Goal: Information Seeking & Learning: Learn about a topic

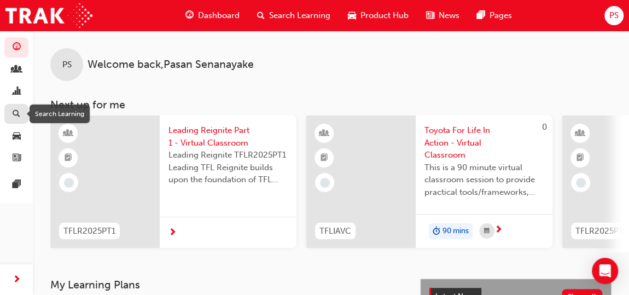
click at [12, 117] on div "button" at bounding box center [16, 114] width 13 height 14
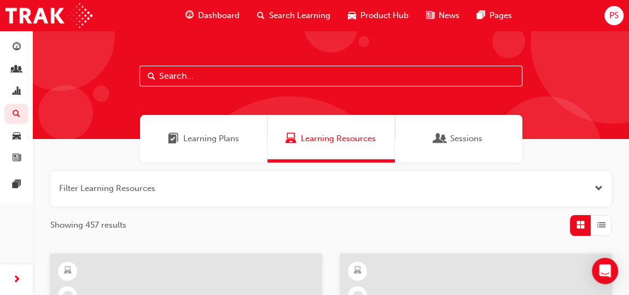
click at [295, 225] on div "Showing 457 results" at bounding box center [330, 225] width 561 height 21
click at [217, 15] on span "Dashboard" at bounding box center [219, 15] width 42 height 13
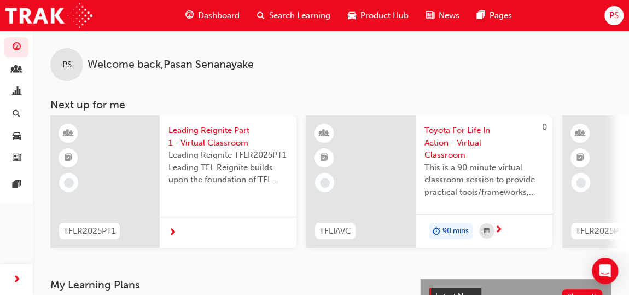
click at [174, 233] on span "next-icon" at bounding box center [172, 233] width 8 height 10
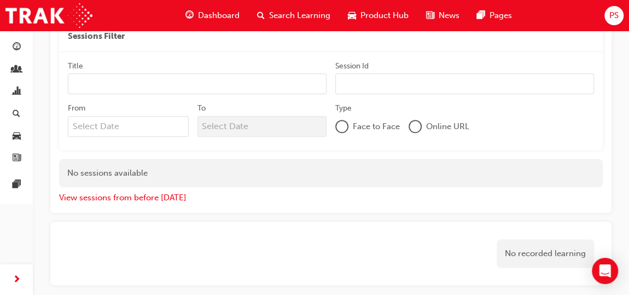
scroll to position [543, 0]
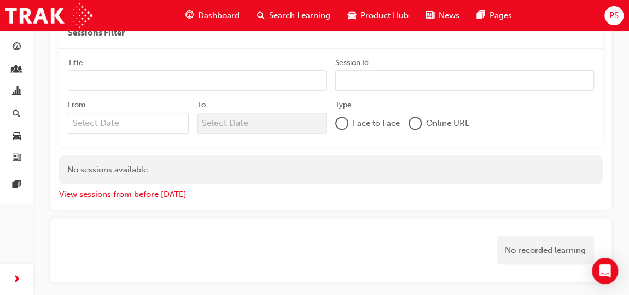
click at [150, 81] on input "Title" at bounding box center [197, 80] width 259 height 21
type input "Pre Delivery Manager"
click at [416, 124] on div at bounding box center [415, 123] width 11 height 11
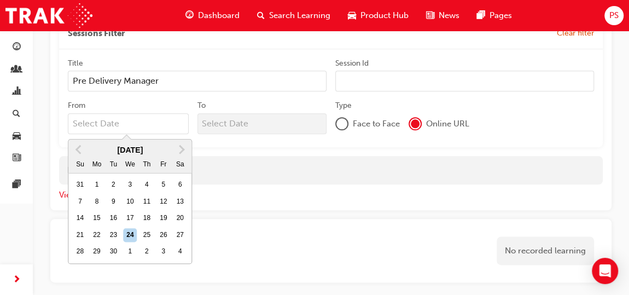
click at [131, 125] on input "From Previous Month Next Month [DATE] Su Mo Tu We Th Fr Sa 31 1 2 3 4 5 6 7 8 9…" at bounding box center [128, 123] width 121 height 21
click at [113, 217] on div "16" at bounding box center [114, 218] width 14 height 14
click at [113, 134] on input "From Previous Month Next Month [DATE] Su Mo Tu We Th Fr Sa 31 1 2 3 4 5 6 7 8 9…" at bounding box center [128, 123] width 121 height 21
type input "[DATE]"
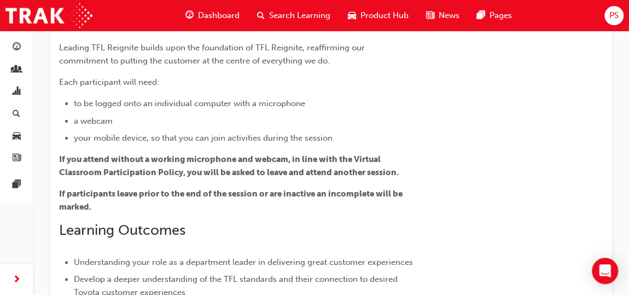
scroll to position [46, 0]
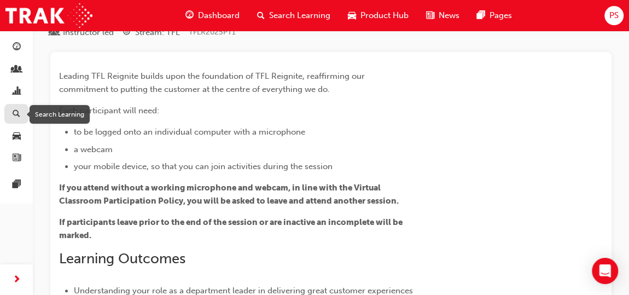
click at [15, 112] on span "search-icon" at bounding box center [17, 114] width 8 height 10
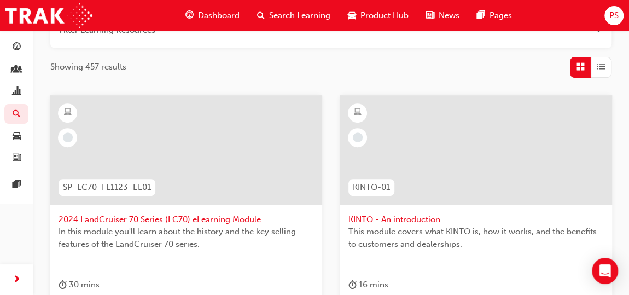
scroll to position [166, 0]
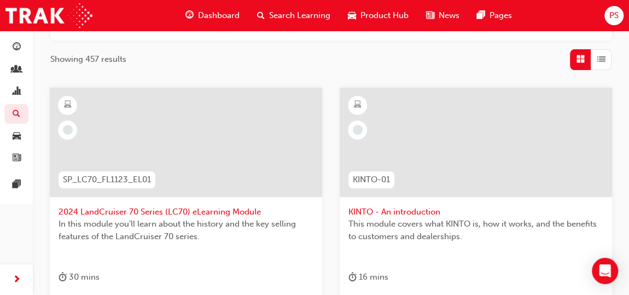
click at [197, 160] on div at bounding box center [186, 142] width 272 height 109
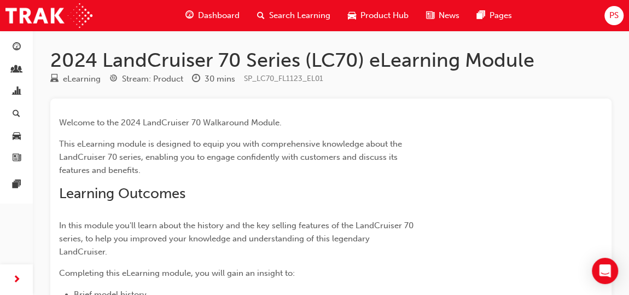
click at [310, 19] on span "Search Learning" at bounding box center [299, 15] width 61 height 13
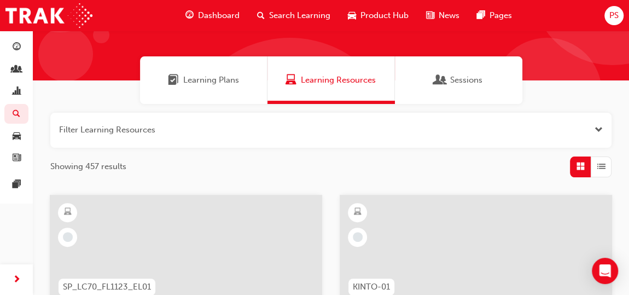
scroll to position [60, 0]
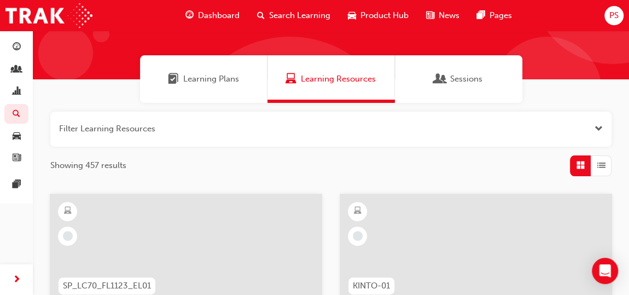
click at [599, 131] on span "Open the filter" at bounding box center [599, 129] width 8 height 13
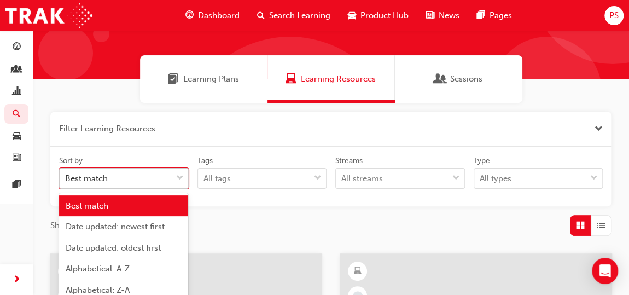
scroll to position [72, 0]
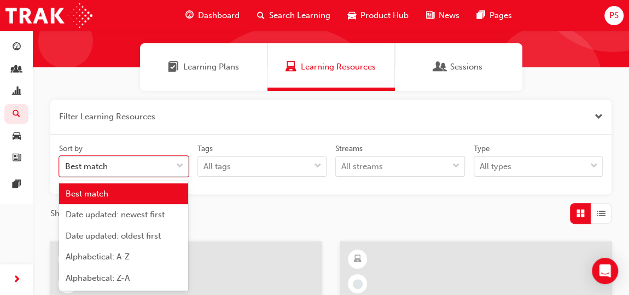
click at [173, 176] on div "Sort by option Best match focused, 1 of 5. 5 results available. Use Up and Down…" at bounding box center [331, 164] width 552 height 43
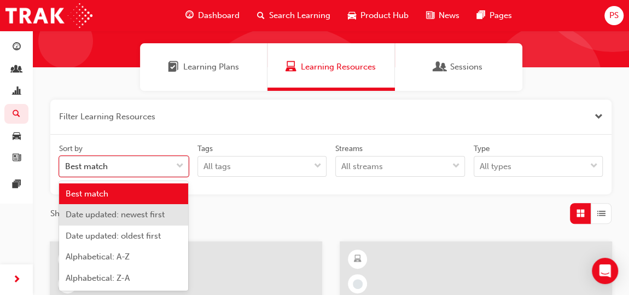
click at [235, 188] on div "Sort by option Date updated: newest first focused, 2 of 5. 5 results available.…" at bounding box center [330, 165] width 561 height 60
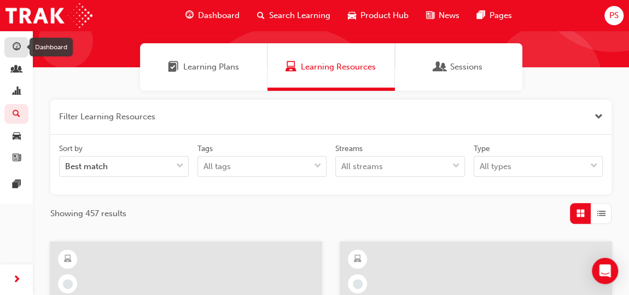
click at [10, 47] on div "button" at bounding box center [16, 47] width 13 height 14
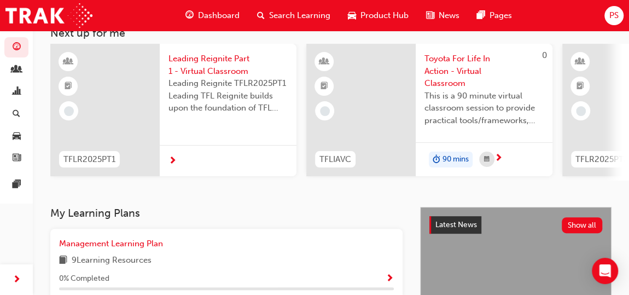
click at [105, 156] on span "TFLR2025PT1" at bounding box center [89, 159] width 52 height 13
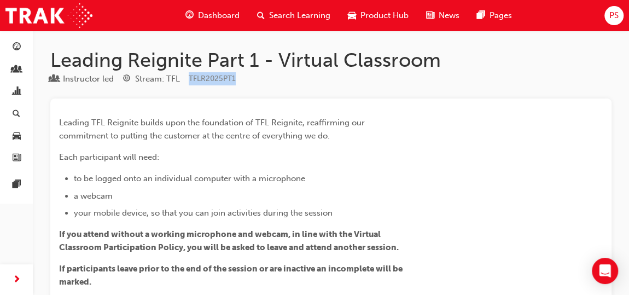
drag, startPoint x: 244, startPoint y: 81, endPoint x: 189, endPoint y: 80, distance: 55.3
click at [189, 80] on div "Instructor led Stream: TFL TFLR2025PT1" at bounding box center [330, 81] width 561 height 18
copy span "TFLR2025PT1"
click at [424, 89] on div "Instructor led Stream: TFL TFLR2025PT1" at bounding box center [330, 81] width 561 height 18
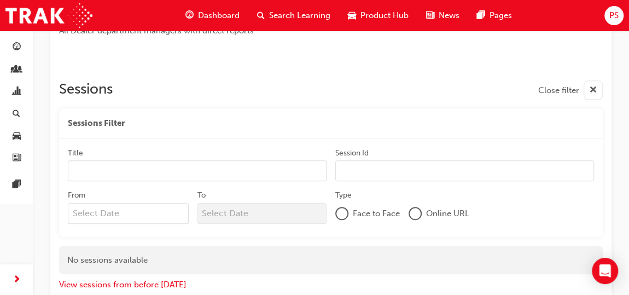
scroll to position [457, 0]
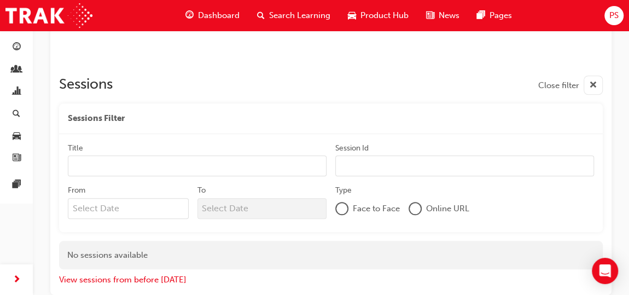
click at [432, 160] on input "Session Id" at bounding box center [464, 165] width 259 height 21
paste input "TFLR2025PT1"
type input "TFLR2025PT1"
click at [241, 168] on input "Title" at bounding box center [197, 166] width 259 height 21
type input "Pre-Delivery Manager"
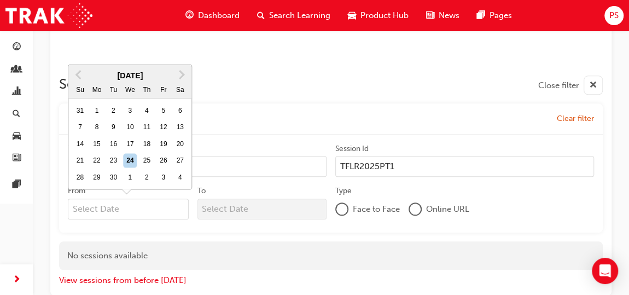
click at [170, 205] on input "From Previous Month Next Month [DATE] Su Mo Tu We Th Fr Sa 31 1 2 3 4 5 6 7 8 9…" at bounding box center [128, 209] width 121 height 21
click at [113, 145] on div "16" at bounding box center [114, 144] width 14 height 14
click at [113, 199] on input "From Previous Month Next Month [DATE] Su Mo Tu We Th Fr Sa 31 1 2 3 4 5 6 7 8 9…" at bounding box center [128, 209] width 121 height 21
type input "[DATE]"
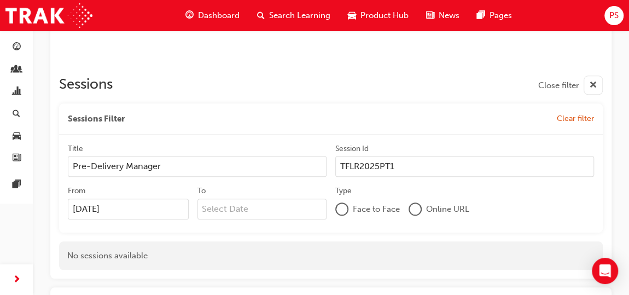
click at [417, 206] on div at bounding box center [415, 208] width 11 height 11
click at [527, 192] on div "Type" at bounding box center [464, 191] width 259 height 13
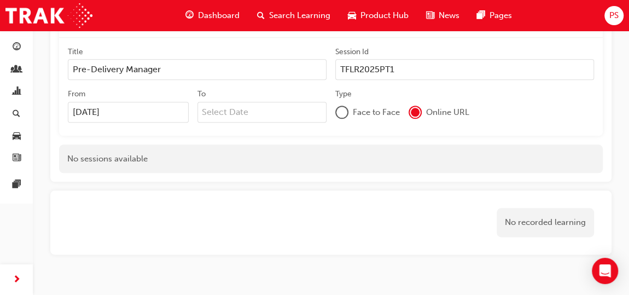
scroll to position [557, 0]
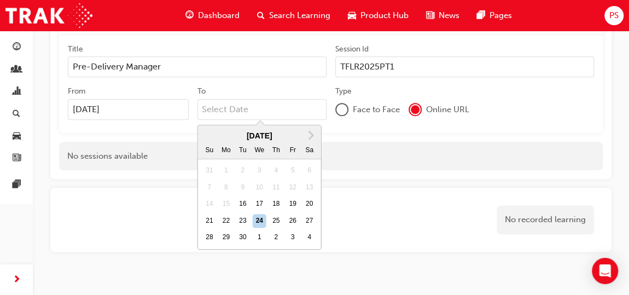
click at [290, 113] on input "To Next Month [DATE] Su Mo Tu We Th Fr Sa 31 1 2 3 4 5 6 7 8 9 10 11 12 13 14 1…" at bounding box center [262, 109] width 130 height 21
click at [260, 217] on div "24" at bounding box center [259, 221] width 14 height 14
click at [260, 120] on input "To Next Month [DATE] Su Mo Tu We Th Fr Sa 31 1 2 3 4 5 6 7 8 9 10 11 12 13 14 1…" at bounding box center [262, 109] width 130 height 21
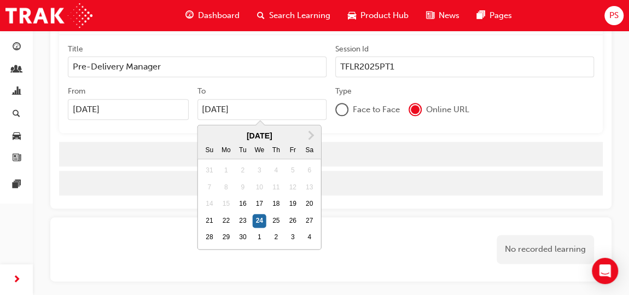
type input "[DATE]"
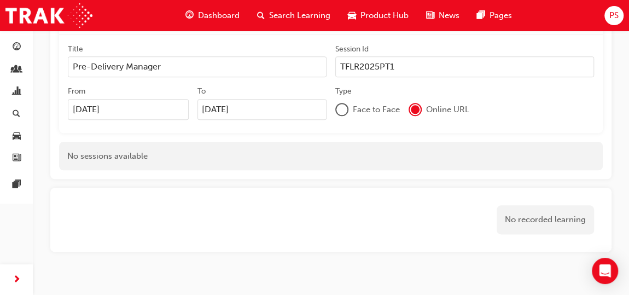
click at [541, 103] on div "Face to Face Online URL" at bounding box center [464, 109] width 259 height 21
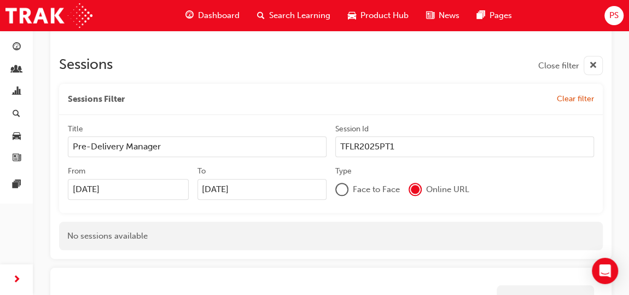
scroll to position [457, 0]
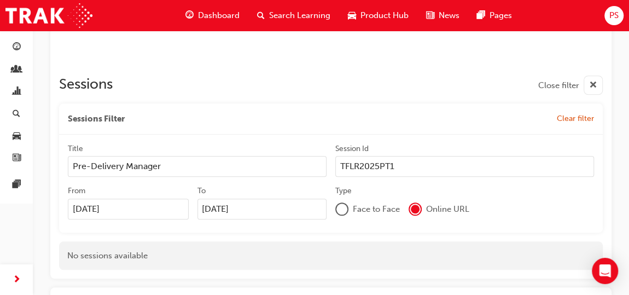
click at [561, 118] on span "Clear filter" at bounding box center [575, 118] width 37 height 9
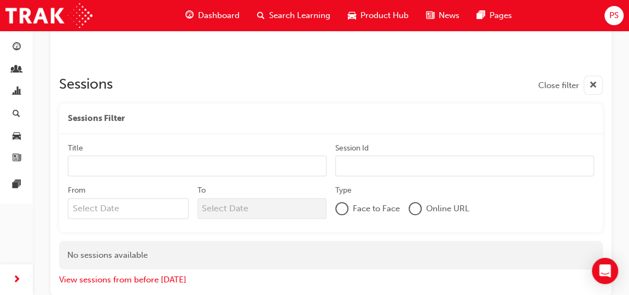
click at [388, 62] on div at bounding box center [331, 62] width 544 height 9
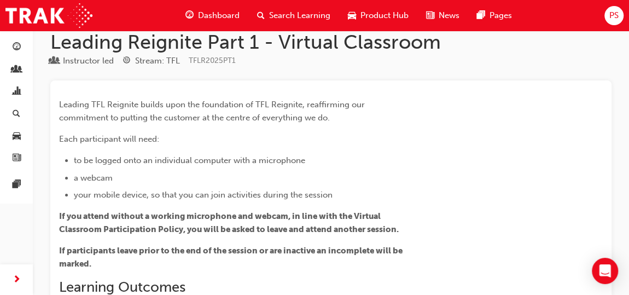
scroll to position [0, 0]
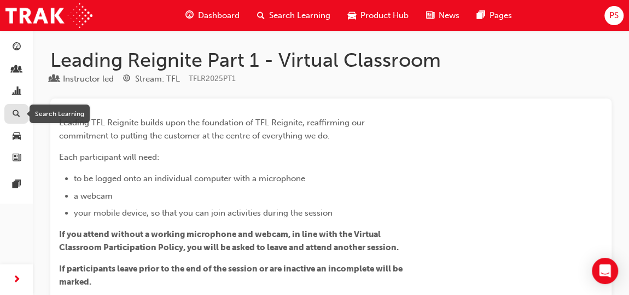
click at [20, 117] on span "search-icon" at bounding box center [17, 114] width 8 height 10
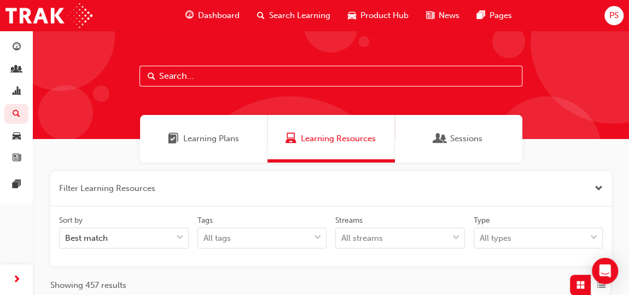
click at [211, 142] on span "Learning Plans" at bounding box center [211, 138] width 56 height 13
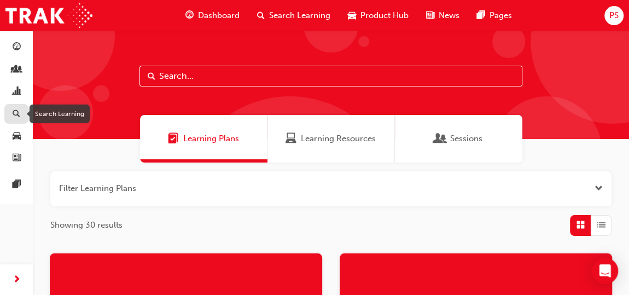
click at [16, 111] on span "search-icon" at bounding box center [17, 114] width 8 height 10
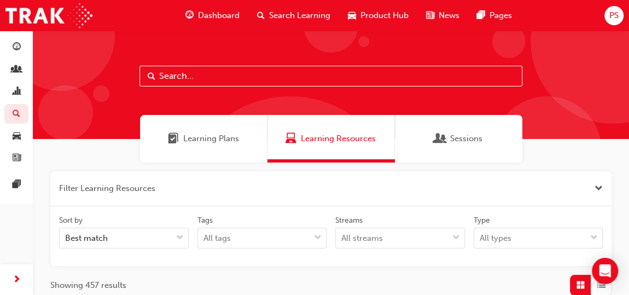
click at [562, 90] on div at bounding box center [613, 42] width 164 height 164
click at [364, 77] on input "text" at bounding box center [330, 76] width 383 height 21
type input "TFLR2025PT1"
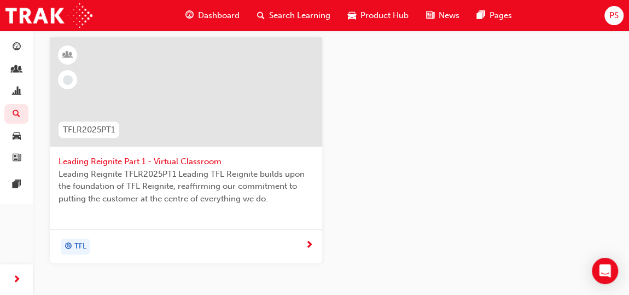
scroll to position [281, 0]
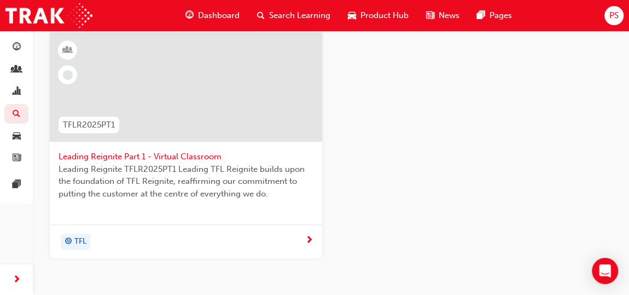
click at [506, 238] on div "TFLR2025PT1 Leading Reignite Part 1 - Virtual Classroom Leading Reignite TFLR20…" at bounding box center [331, 153] width 580 height 243
click at [304, 237] on div "TFL" at bounding box center [182, 242] width 247 height 16
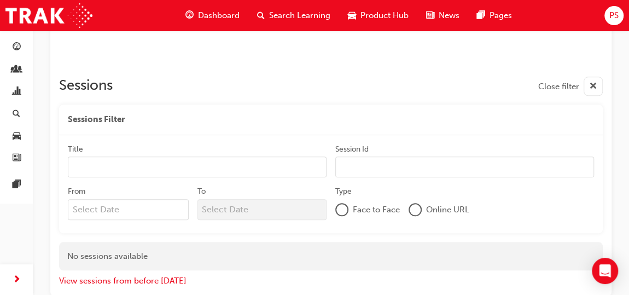
scroll to position [458, 0]
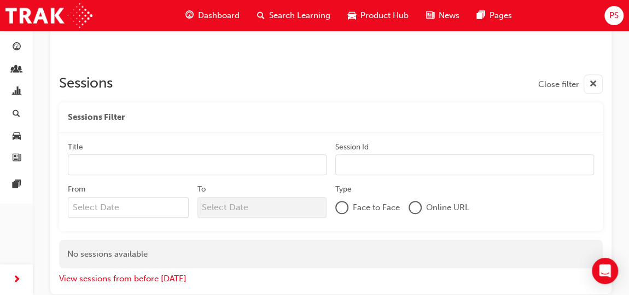
click at [226, 167] on input "Title" at bounding box center [197, 164] width 259 height 21
type input "Pre-Delivery Manager"
click at [386, 162] on input "Session Id" at bounding box center [464, 165] width 259 height 21
paste input "TFLR2025PT1"
type input "TFLR2025PT1"
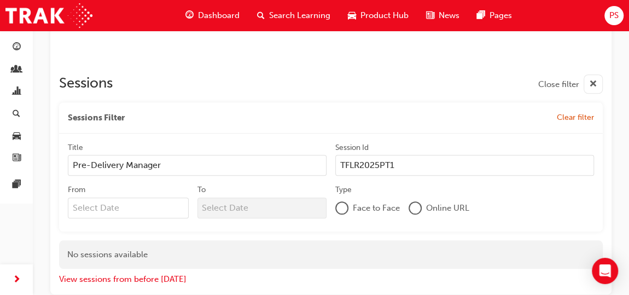
click at [345, 205] on div at bounding box center [341, 207] width 11 height 11
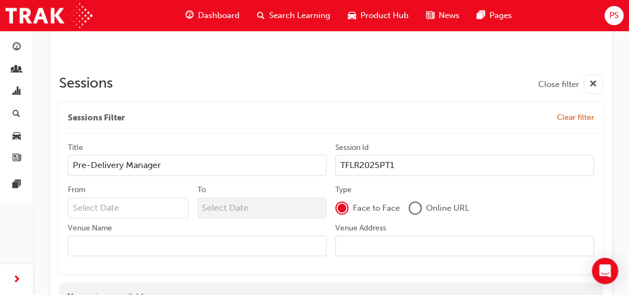
click at [413, 207] on div at bounding box center [415, 207] width 11 height 11
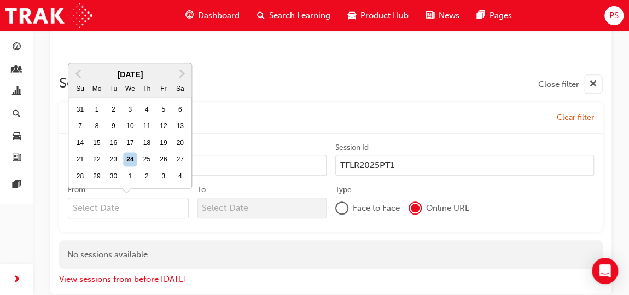
click at [141, 208] on input "From Previous Month Next Month [DATE] Su Mo Tu We Th Fr Sa 31 1 2 3 4 5 6 7 8 9…" at bounding box center [128, 207] width 121 height 21
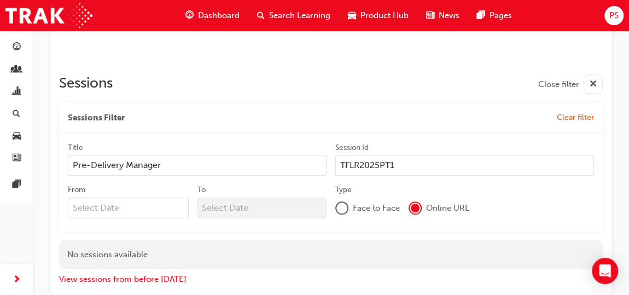
click at [375, 61] on div at bounding box center [331, 61] width 544 height 9
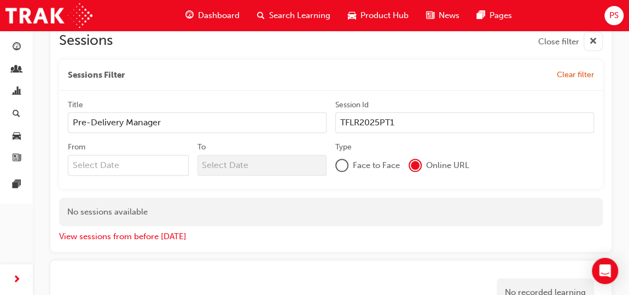
scroll to position [481, 0]
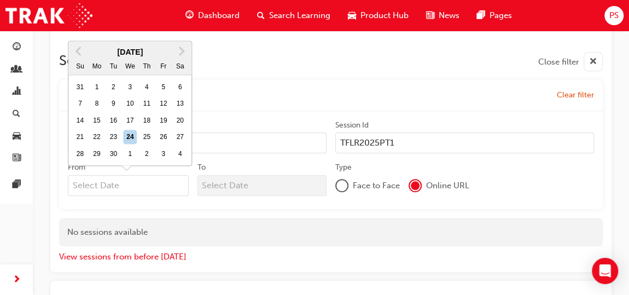
click at [152, 188] on input "From Previous Month Next Month [DATE] Su Mo Tu We Th Fr Sa 31 1 2 3 4 5 6 7 8 9…" at bounding box center [128, 185] width 121 height 21
click at [113, 120] on div "16" at bounding box center [114, 120] width 14 height 14
click at [113, 175] on input "From Previous Month Next Month [DATE] Su Mo Tu We Th Fr Sa 31 1 2 3 4 5 6 7 8 9…" at bounding box center [128, 185] width 121 height 21
type input "[DATE]"
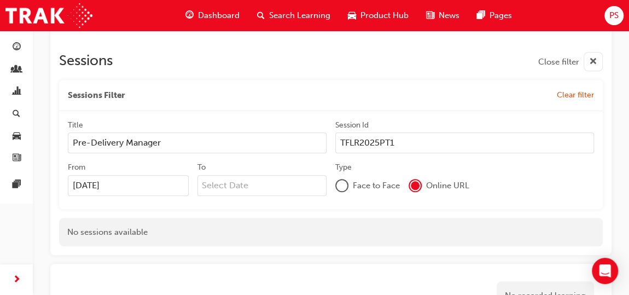
click at [482, 179] on div "Face to Face Online URL" at bounding box center [464, 185] width 259 height 21
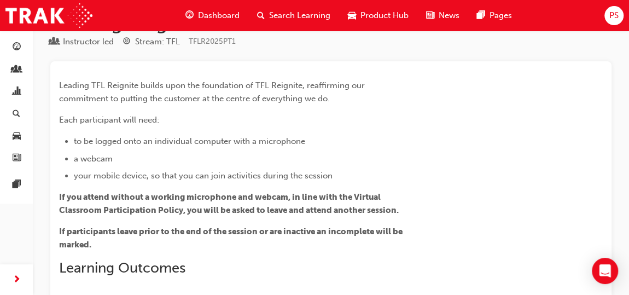
scroll to position [39, 0]
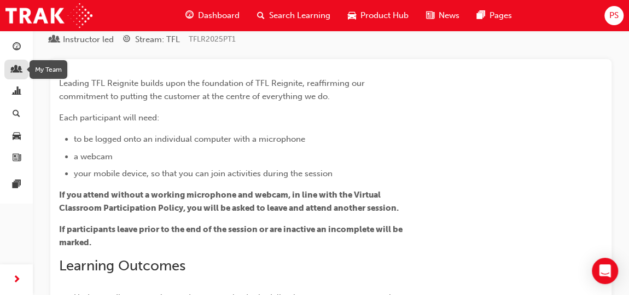
click at [18, 69] on span "people-icon" at bounding box center [17, 70] width 8 height 10
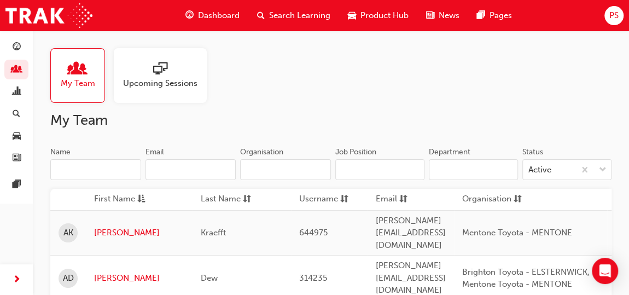
click at [324, 95] on div "My Team Upcoming Sessions" at bounding box center [330, 75] width 561 height 55
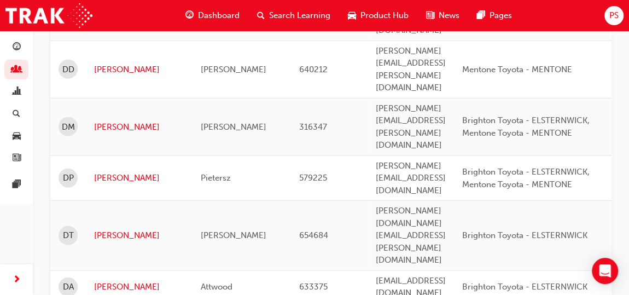
scroll to position [1412, 0]
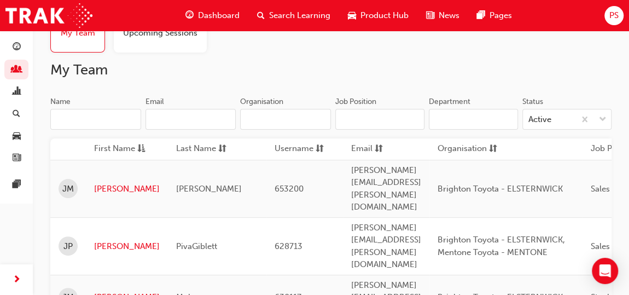
scroll to position [0, 0]
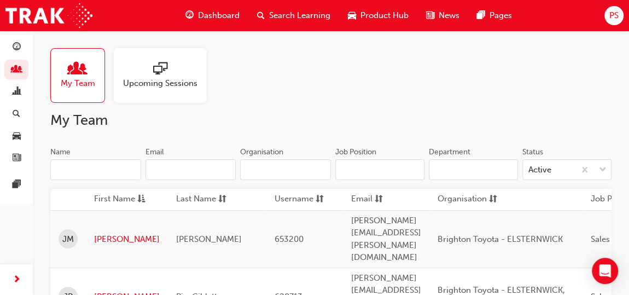
click at [176, 81] on span "Upcoming Sessions" at bounding box center [160, 83] width 74 height 13
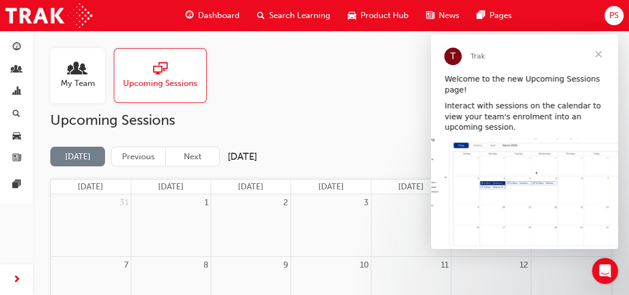
click at [271, 88] on div "My Team Upcoming Sessions" at bounding box center [330, 75] width 561 height 55
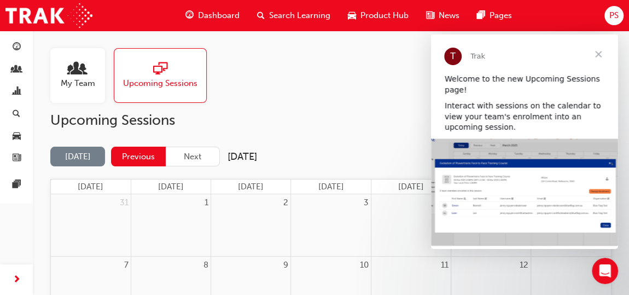
click at [148, 150] on button "Previous" at bounding box center [138, 157] width 55 height 20
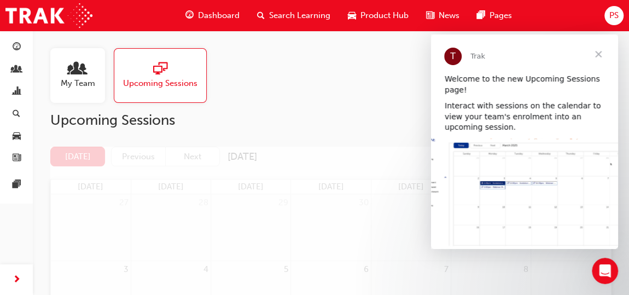
click at [284, 102] on div "My Team Upcoming Sessions" at bounding box center [330, 75] width 561 height 55
click at [594, 55] on span "Close" at bounding box center [598, 53] width 39 height 39
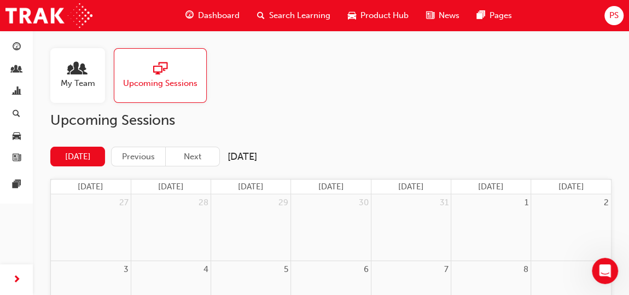
click at [416, 124] on h2 "Upcoming Sessions" at bounding box center [330, 121] width 561 height 18
click at [144, 152] on button "Previous" at bounding box center [138, 157] width 55 height 20
click at [16, 118] on span "search-icon" at bounding box center [17, 114] width 8 height 10
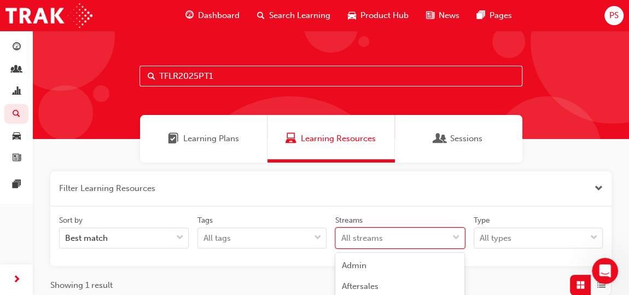
scroll to position [126, 0]
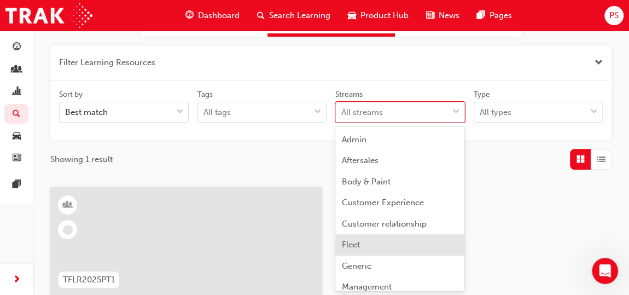
click at [381, 169] on body "Your version of Internet Explorer is outdated and not supported. Please upgrade…" at bounding box center [314, 21] width 629 height 295
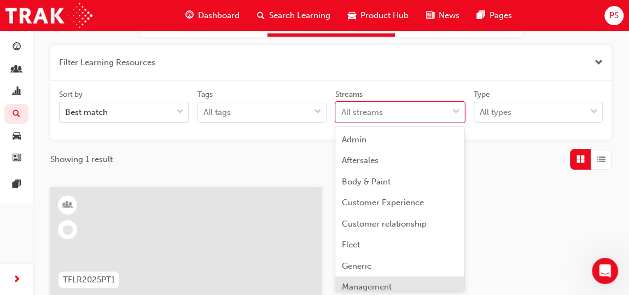
click at [393, 281] on div "Management" at bounding box center [399, 286] width 129 height 21
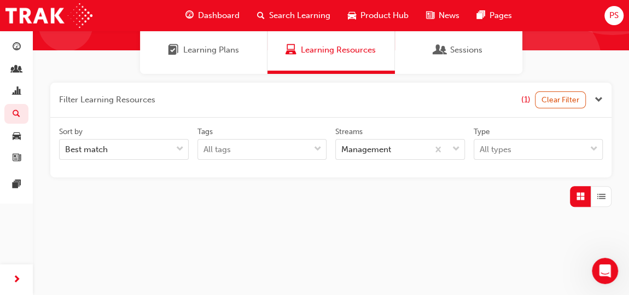
scroll to position [126, 0]
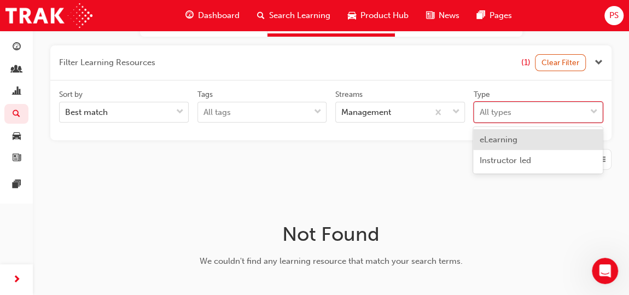
click at [545, 114] on div "All types" at bounding box center [530, 112] width 112 height 19
click at [481, 114] on input "Type option eLearning focused, 1 of 2. 2 results available. Use Up and Down to …" at bounding box center [480, 111] width 1 height 9
click at [538, 138] on div "eLearning" at bounding box center [537, 139] width 129 height 21
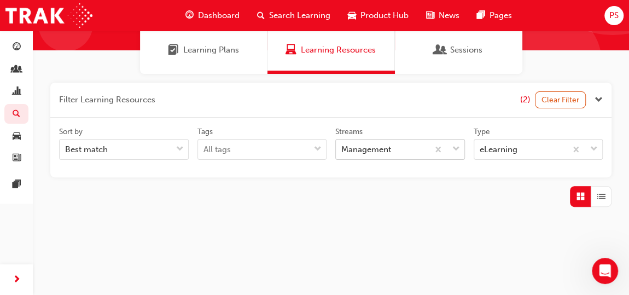
scroll to position [126, 0]
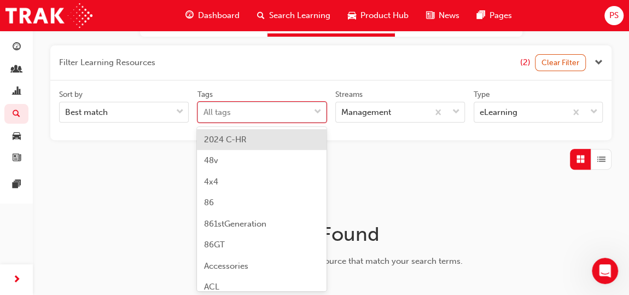
click at [266, 111] on div "All tags" at bounding box center [254, 112] width 112 height 19
click at [205, 111] on input "Tags option 2024 C-HR focused, 1 of 189. 189 results available. Use Up and Down…" at bounding box center [203, 111] width 1 height 9
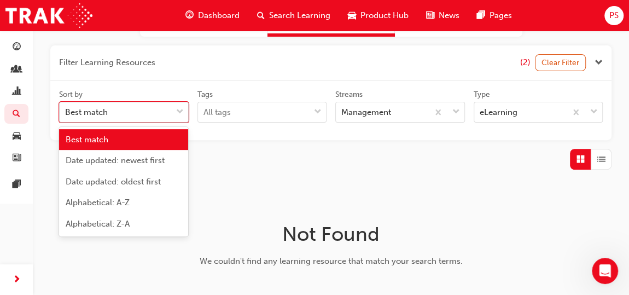
click at [179, 107] on span "down-icon" at bounding box center [180, 112] width 8 height 14
click at [66, 107] on input "Sort by option Best match focused, 1 of 5. 5 results available. Use Up and Down…" at bounding box center [65, 111] width 1 height 9
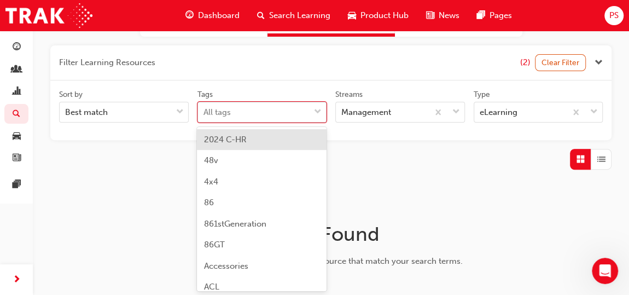
click at [240, 111] on div "All tags" at bounding box center [254, 112] width 112 height 19
click at [205, 111] on input "Tags option 2024 C-HR focused, 1 of 189. 189 results available. Use Up and Down…" at bounding box center [203, 111] width 1 height 9
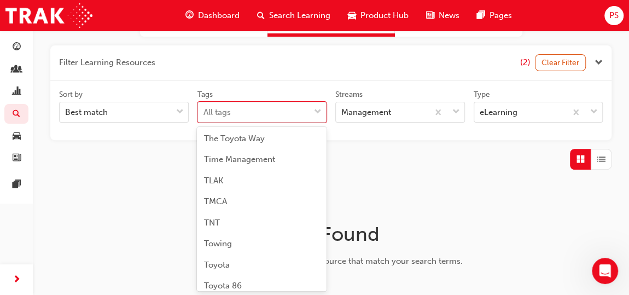
scroll to position [3248, 0]
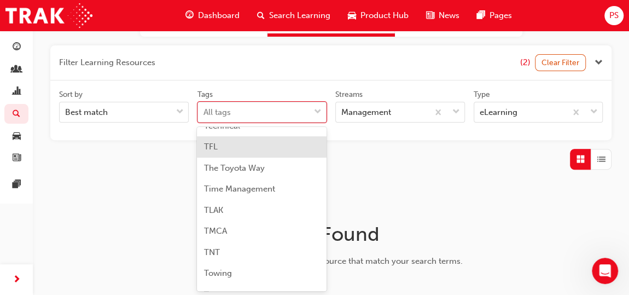
click at [219, 158] on div "TFL" at bounding box center [261, 146] width 129 height 21
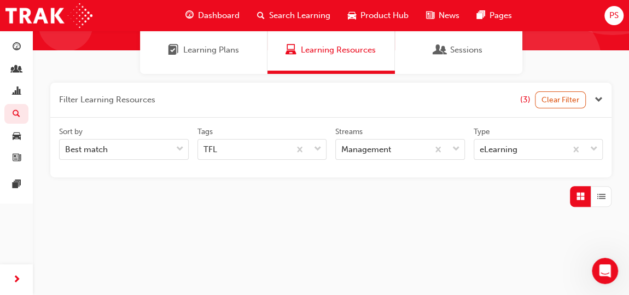
scroll to position [126, 0]
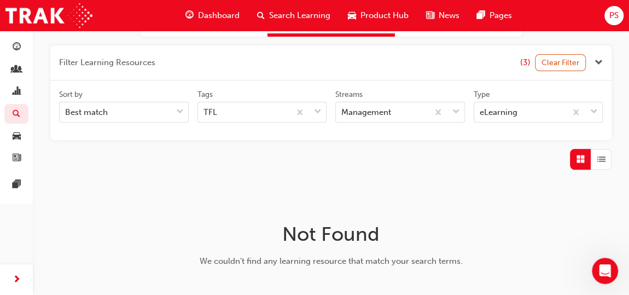
click at [296, 18] on span "Search Learning" at bounding box center [299, 15] width 61 height 13
click at [15, 45] on span "guage-icon" at bounding box center [17, 48] width 8 height 10
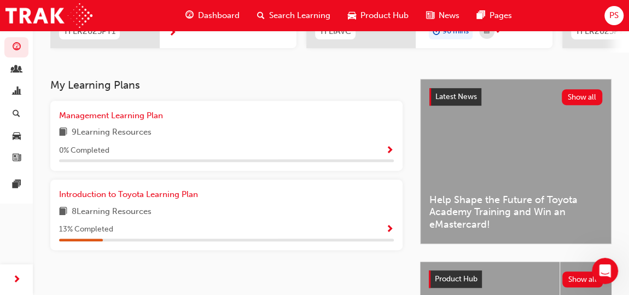
scroll to position [192, 0]
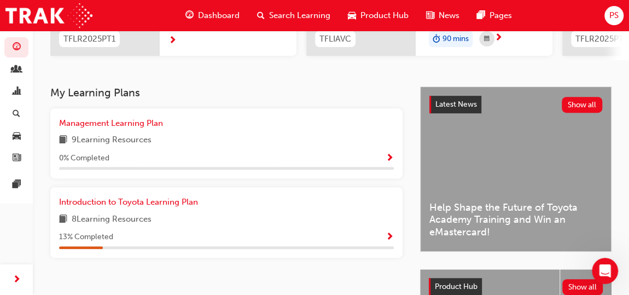
click at [354, 226] on div "8 Learning Resources" at bounding box center [226, 220] width 335 height 14
click at [267, 130] on div "Management Learning Plan" at bounding box center [226, 123] width 335 height 13
click at [387, 162] on span "Show Progress" at bounding box center [390, 159] width 8 height 10
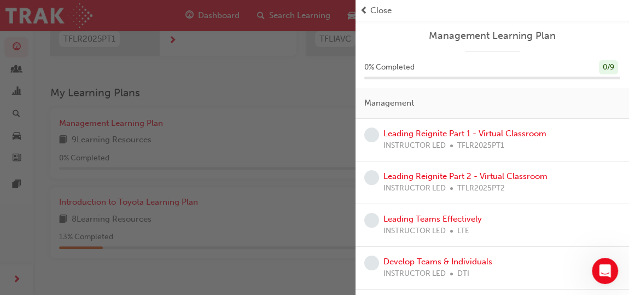
click at [370, 136] on span "learningRecordVerb_NONE-icon" at bounding box center [371, 134] width 15 height 15
click at [506, 130] on link "Leading Reignite Part 1 - Virtual Classroom" at bounding box center [464, 134] width 163 height 10
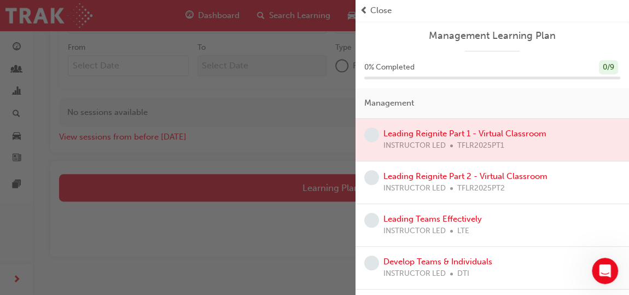
click at [331, 187] on div "button" at bounding box center [178, 147] width 356 height 295
click at [375, 16] on span "Close" at bounding box center [380, 10] width 21 height 13
click at [366, 9] on span "prev-icon" at bounding box center [364, 10] width 8 height 13
click at [374, 9] on span "Close" at bounding box center [380, 10] width 21 height 13
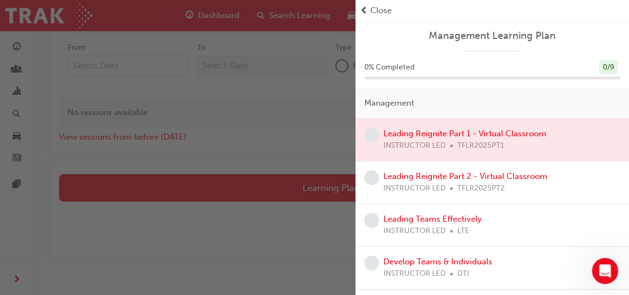
click at [379, 10] on span "Close" at bounding box center [380, 10] width 21 height 13
click at [358, 8] on div "Close" at bounding box center [492, 10] width 273 height 21
click at [230, 185] on div "button" at bounding box center [178, 147] width 356 height 295
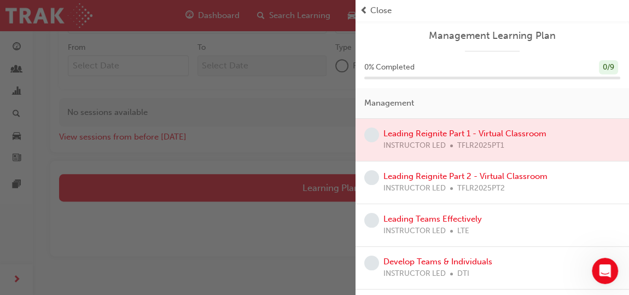
click at [0, 0] on button "button" at bounding box center [178, 147] width 356 height 295
click at [243, 226] on div "button" at bounding box center [178, 147] width 356 height 295
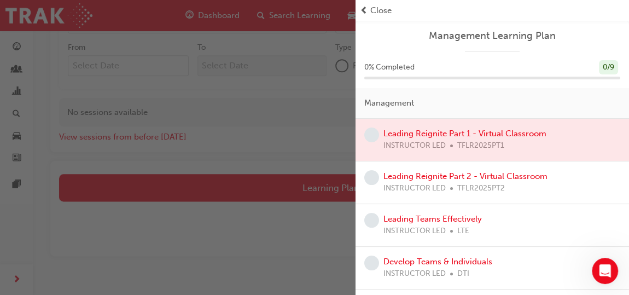
click at [243, 226] on div "button" at bounding box center [178, 147] width 356 height 295
click at [288, 89] on div "button" at bounding box center [178, 147] width 356 height 295
click at [244, 77] on div "button" at bounding box center [178, 147] width 356 height 295
click at [228, 178] on div "button" at bounding box center [178, 147] width 356 height 295
click at [385, 9] on span "Close" at bounding box center [380, 10] width 21 height 13
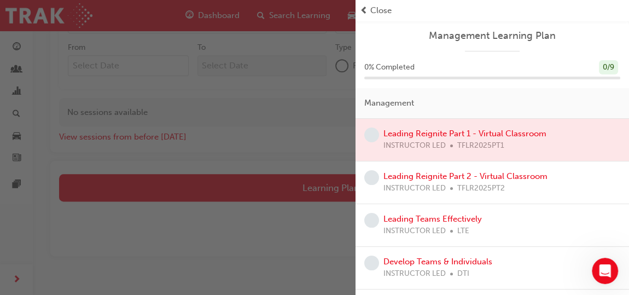
click at [385, 9] on span "Close" at bounding box center [380, 10] width 21 height 13
click at [599, 67] on div "0 / 9" at bounding box center [608, 67] width 19 height 15
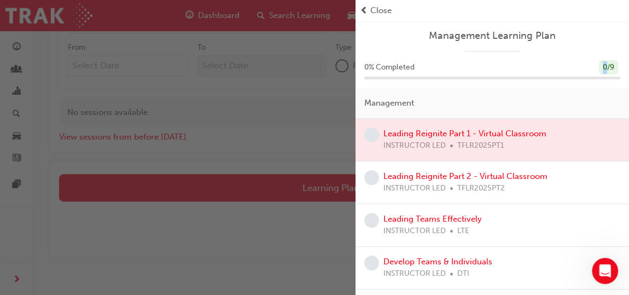
click at [599, 67] on div "0 / 9" at bounding box center [608, 67] width 19 height 15
click at [562, 57] on div "Management Learning Plan 0 % Completed 0 / 9 Management Leading Reignite Part 1…" at bounding box center [492, 262] width 273 height 482
click at [513, 131] on div at bounding box center [492, 140] width 273 height 42
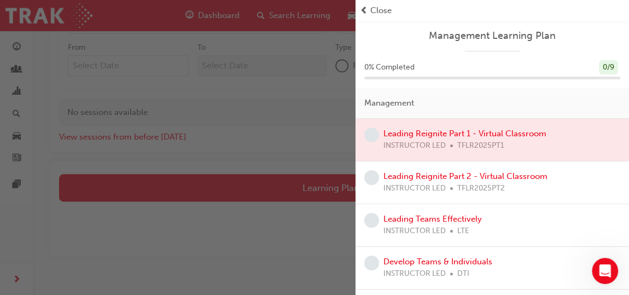
click at [513, 131] on div at bounding box center [492, 140] width 273 height 42
click at [505, 177] on link "Leading Reignite Part 2 - Virtual Classroom" at bounding box center [465, 176] width 164 height 10
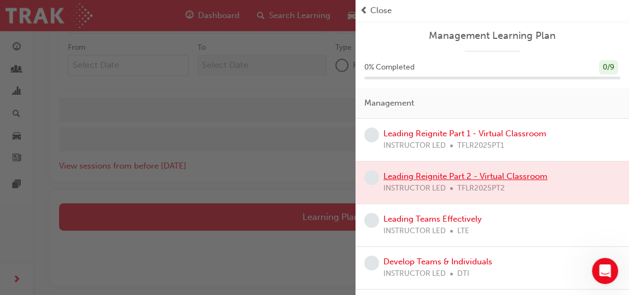
scroll to position [750, 0]
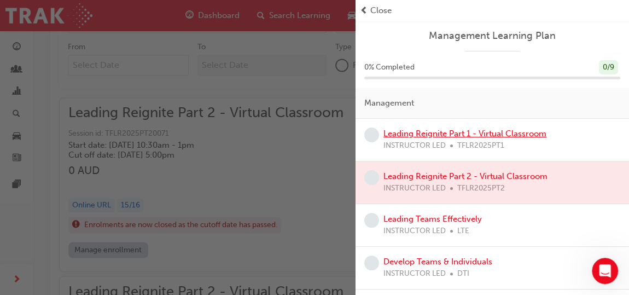
click at [500, 133] on link "Leading Reignite Part 1 - Virtual Classroom" at bounding box center [464, 134] width 163 height 10
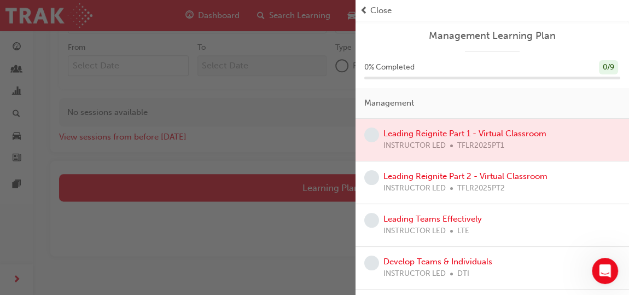
click at [259, 222] on div "button" at bounding box center [178, 147] width 356 height 295
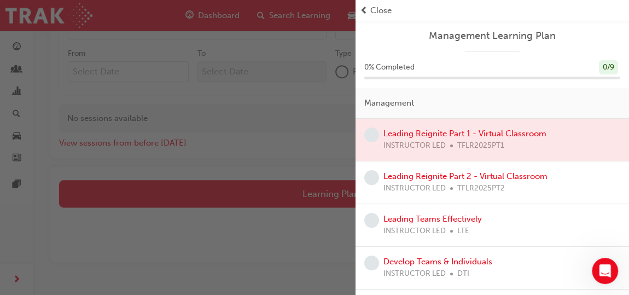
scroll to position [592, 0]
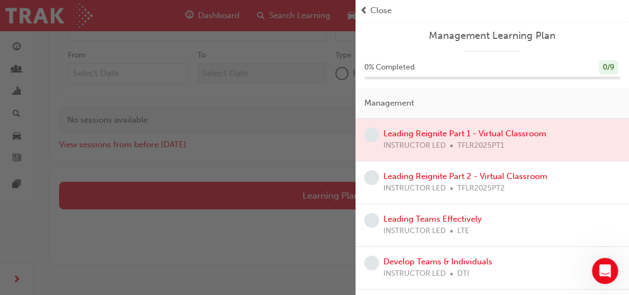
click at [300, 195] on div "button" at bounding box center [178, 147] width 356 height 295
click at [415, 216] on link "Leading Teams Effectively" at bounding box center [432, 219] width 98 height 10
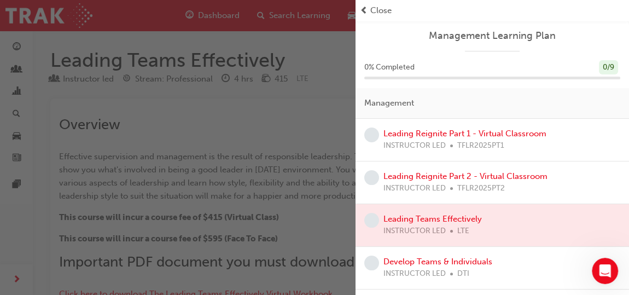
click at [380, 7] on span "Close" at bounding box center [380, 10] width 21 height 13
